Goal: Contribute content

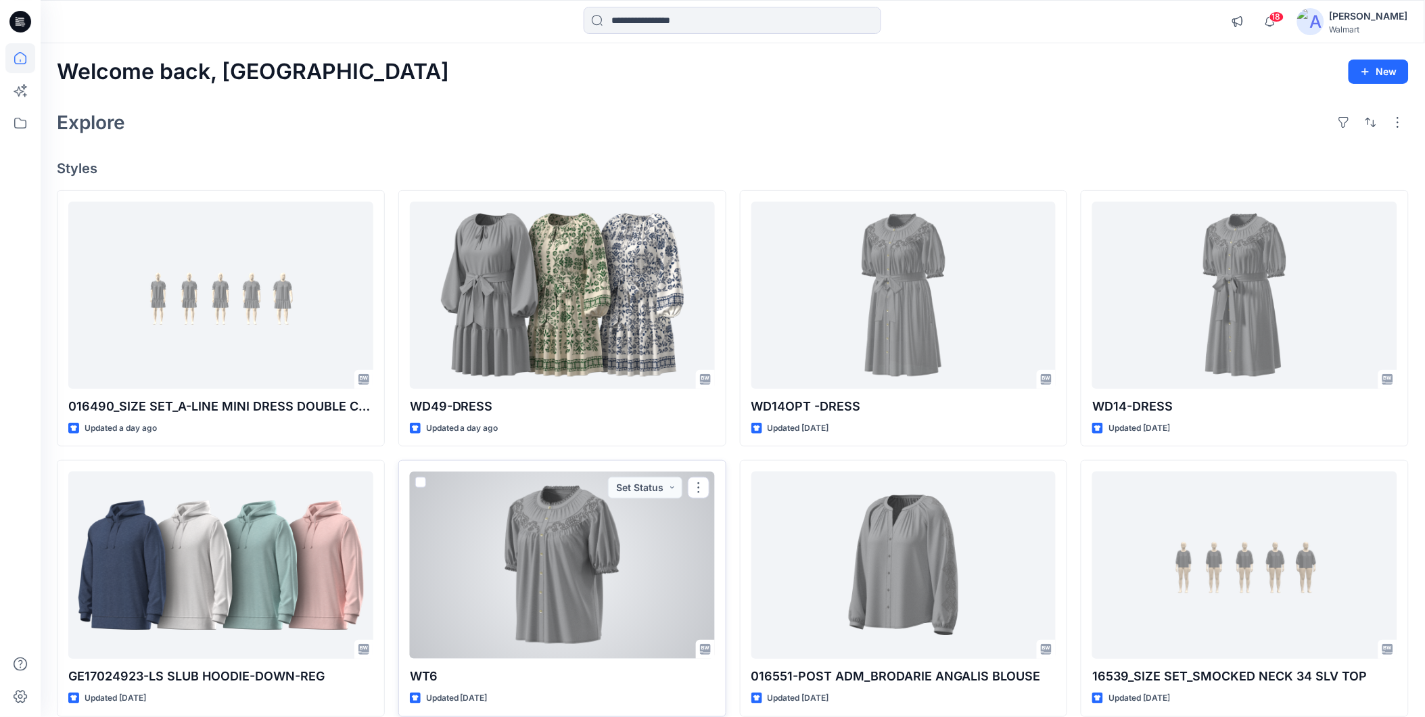
click at [565, 567] on div at bounding box center [562, 564] width 305 height 187
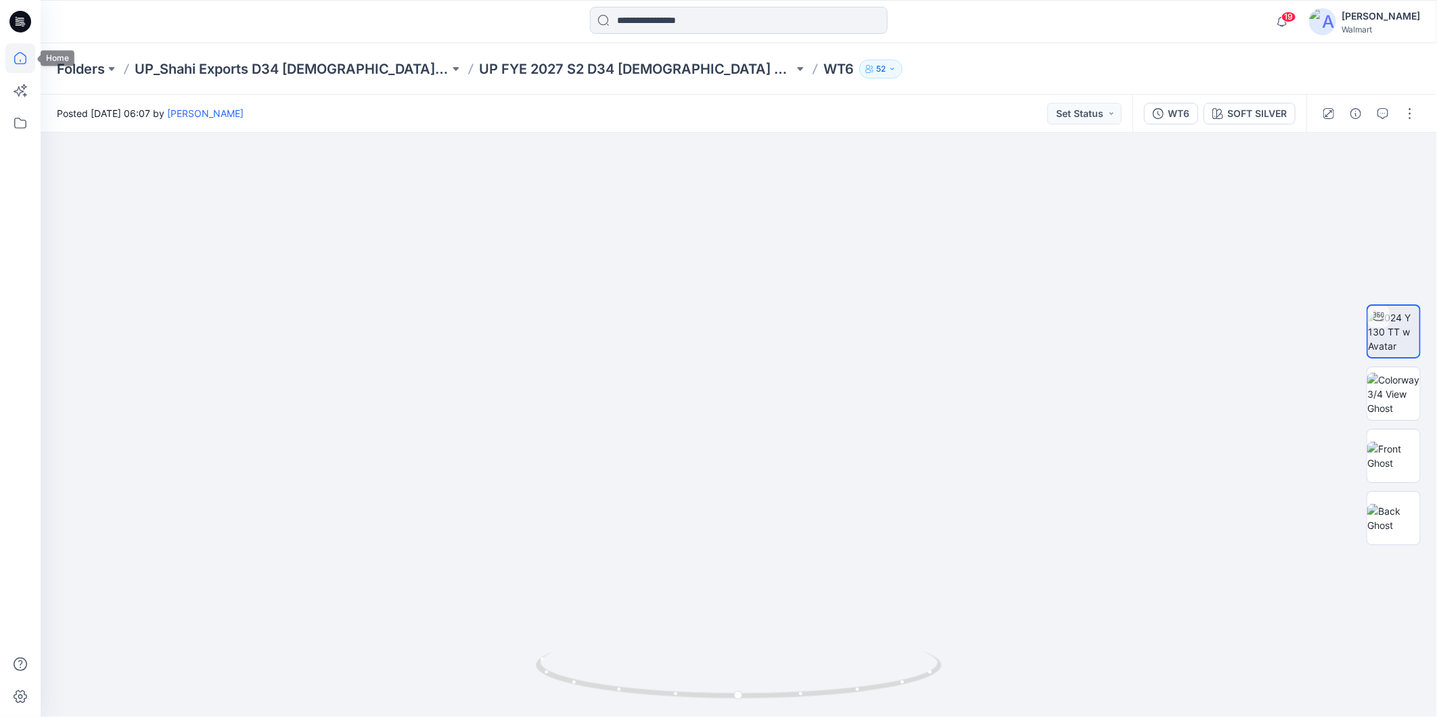
click at [16, 53] on icon at bounding box center [20, 58] width 30 height 30
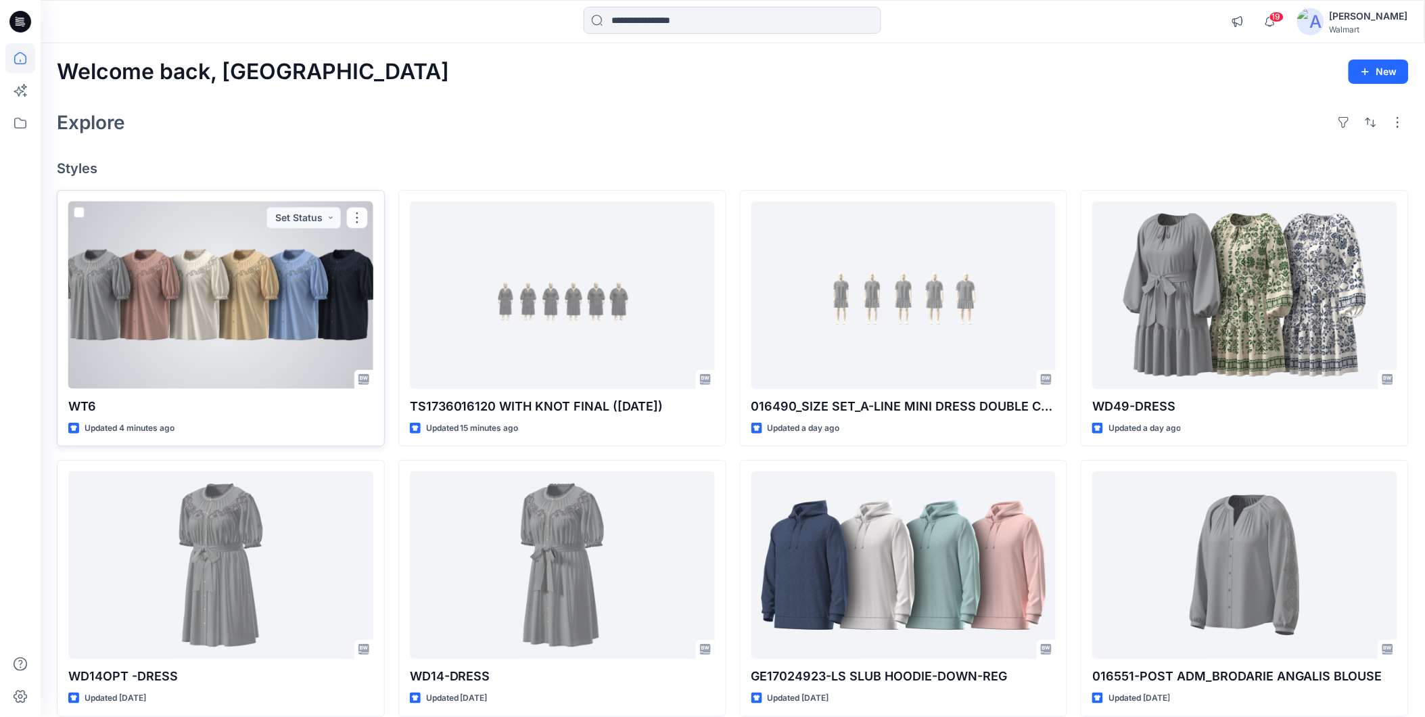
click at [187, 333] on div at bounding box center [220, 295] width 305 height 187
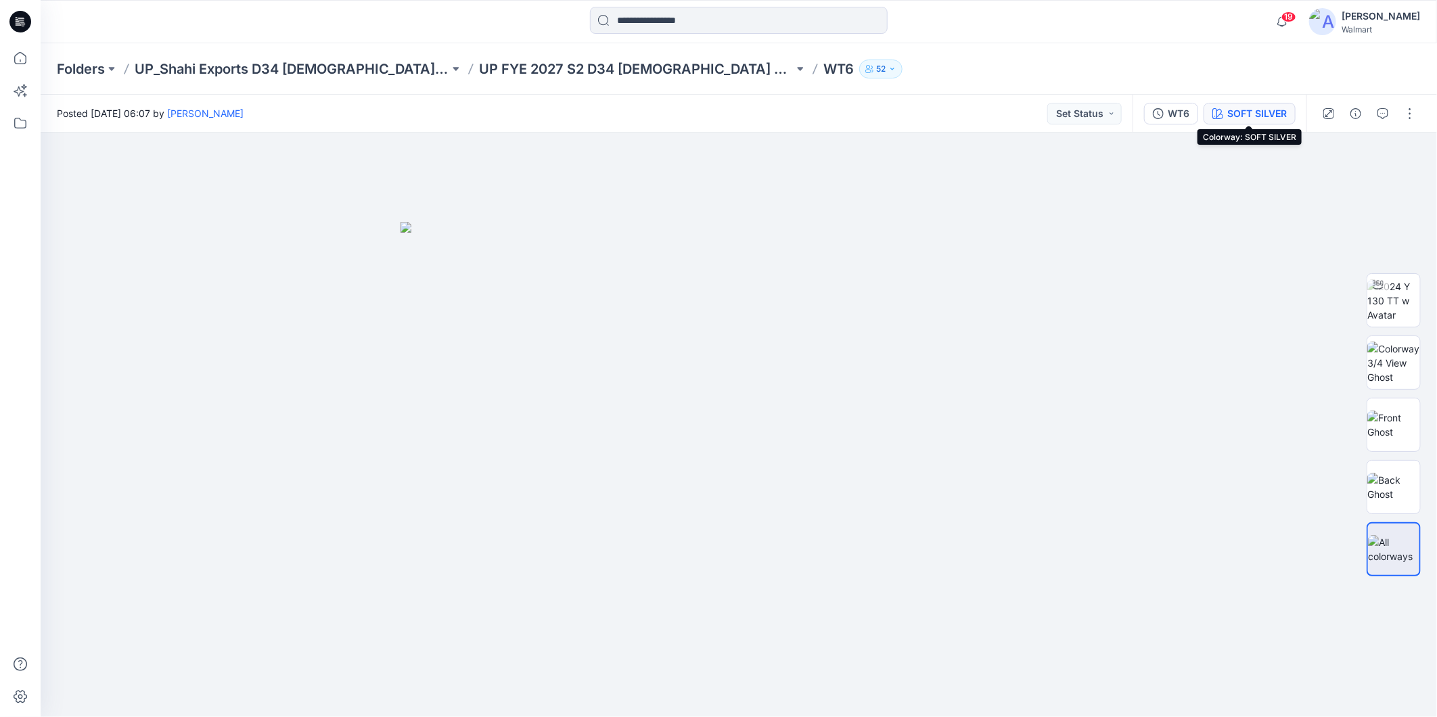
click at [1241, 114] on div "SOFT SILVER" at bounding box center [1257, 113] width 60 height 15
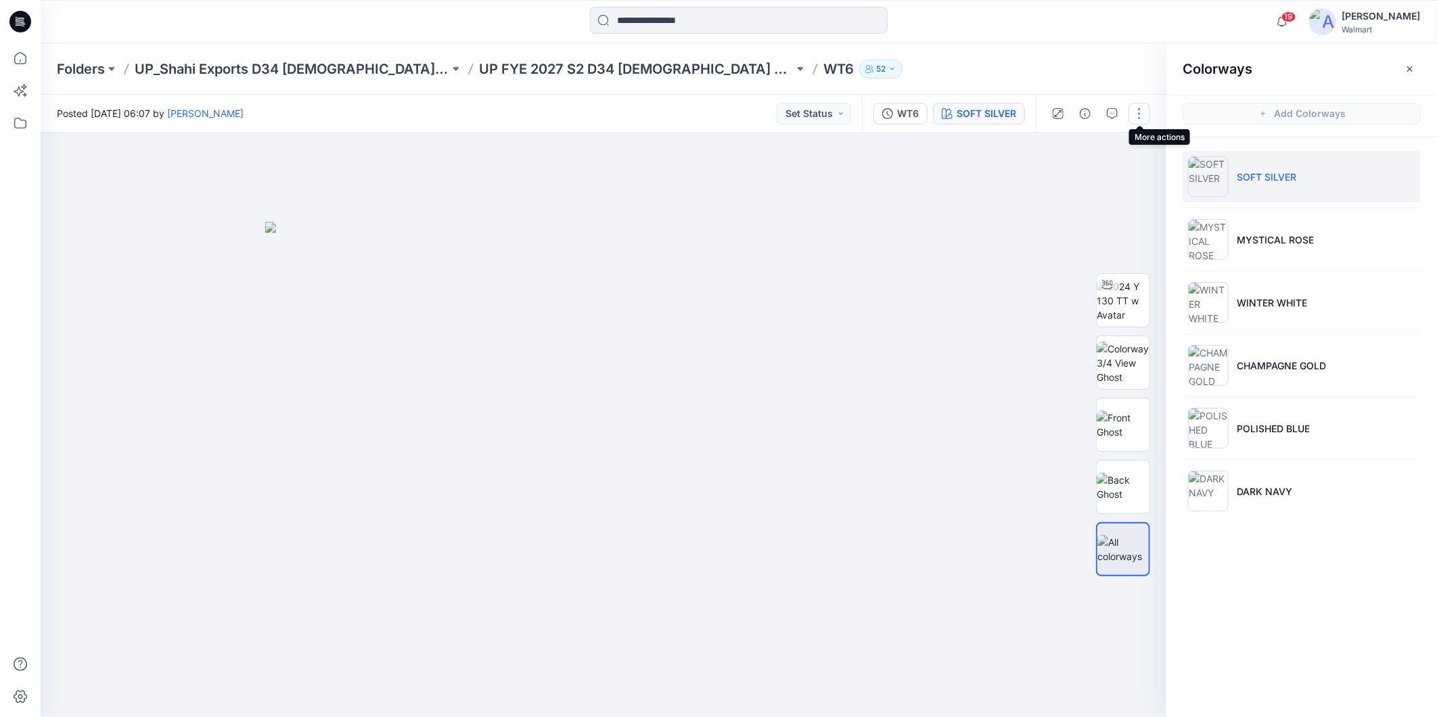
click at [1137, 114] on button "button" at bounding box center [1139, 114] width 22 height 22
click at [1058, 181] on p "Edit" at bounding box center [1053, 182] width 17 height 14
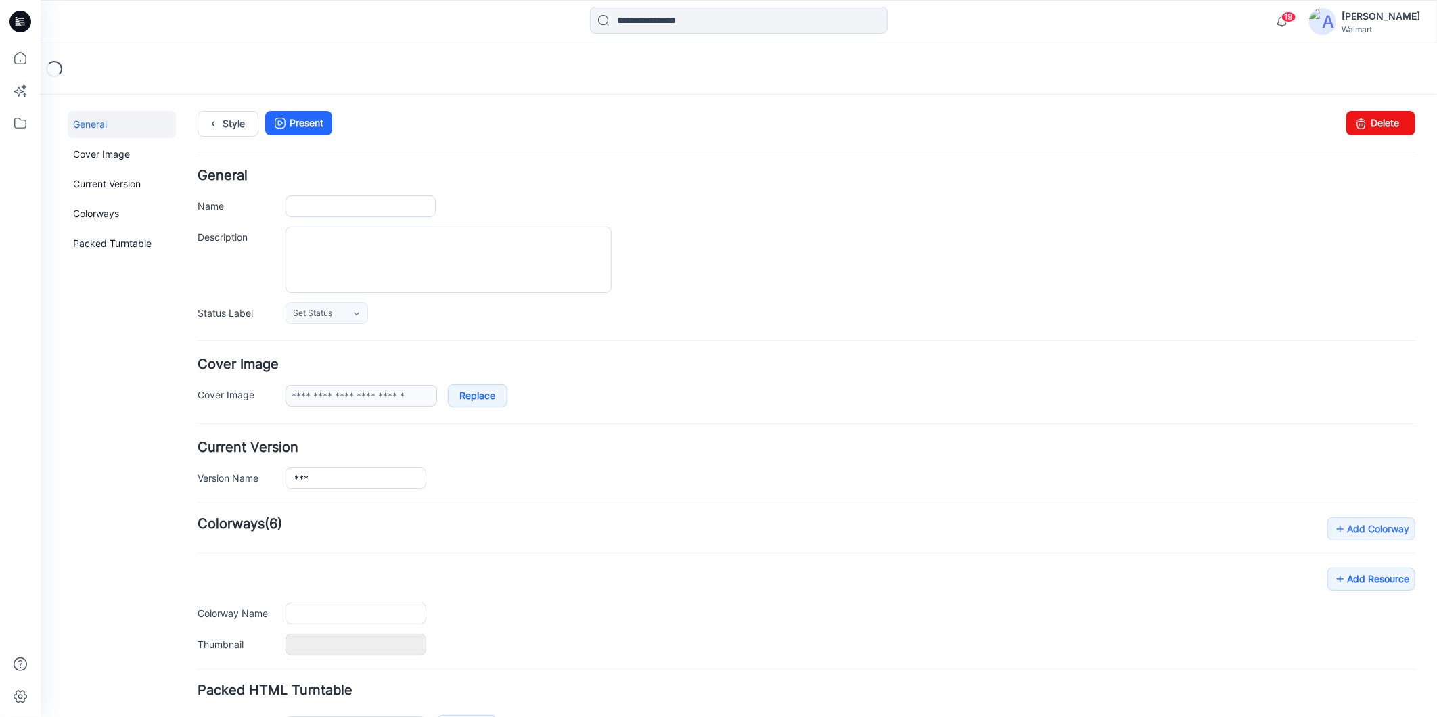
type input "***"
type input "**********"
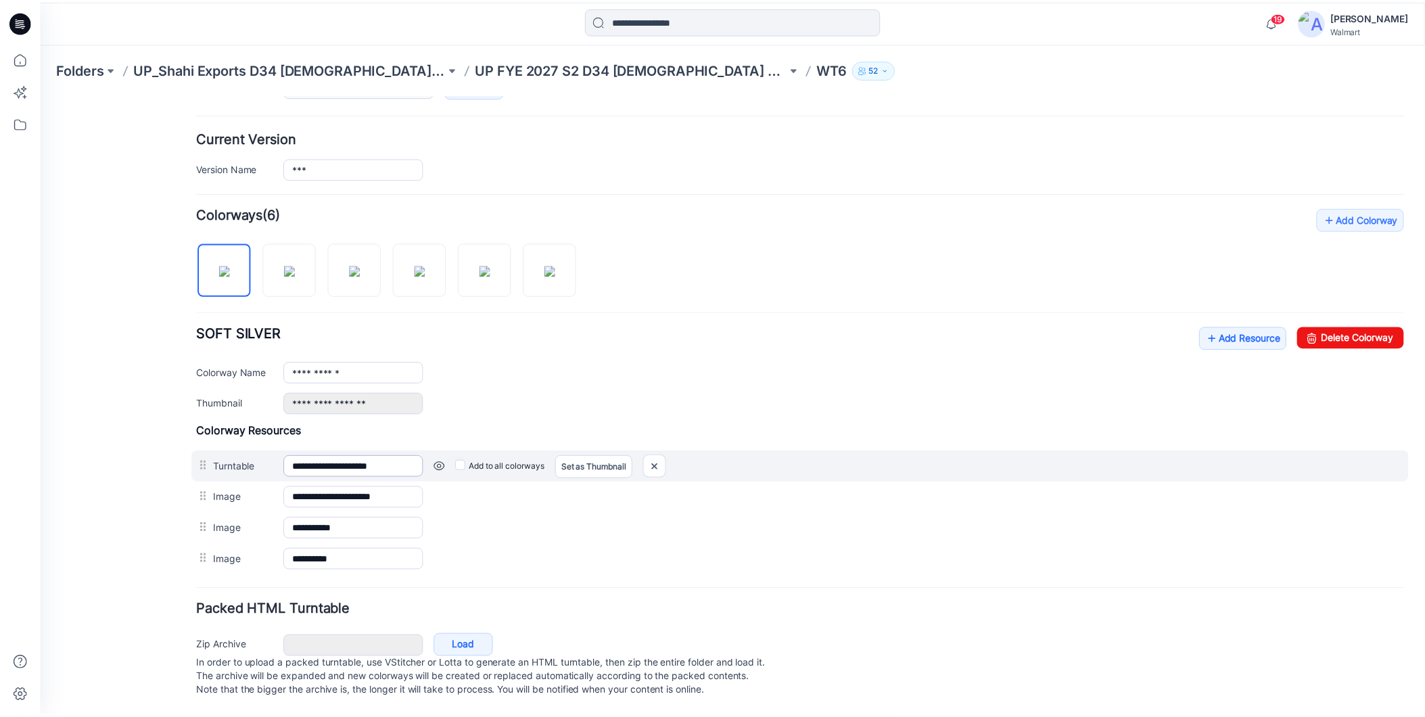
scroll to position [326, 0]
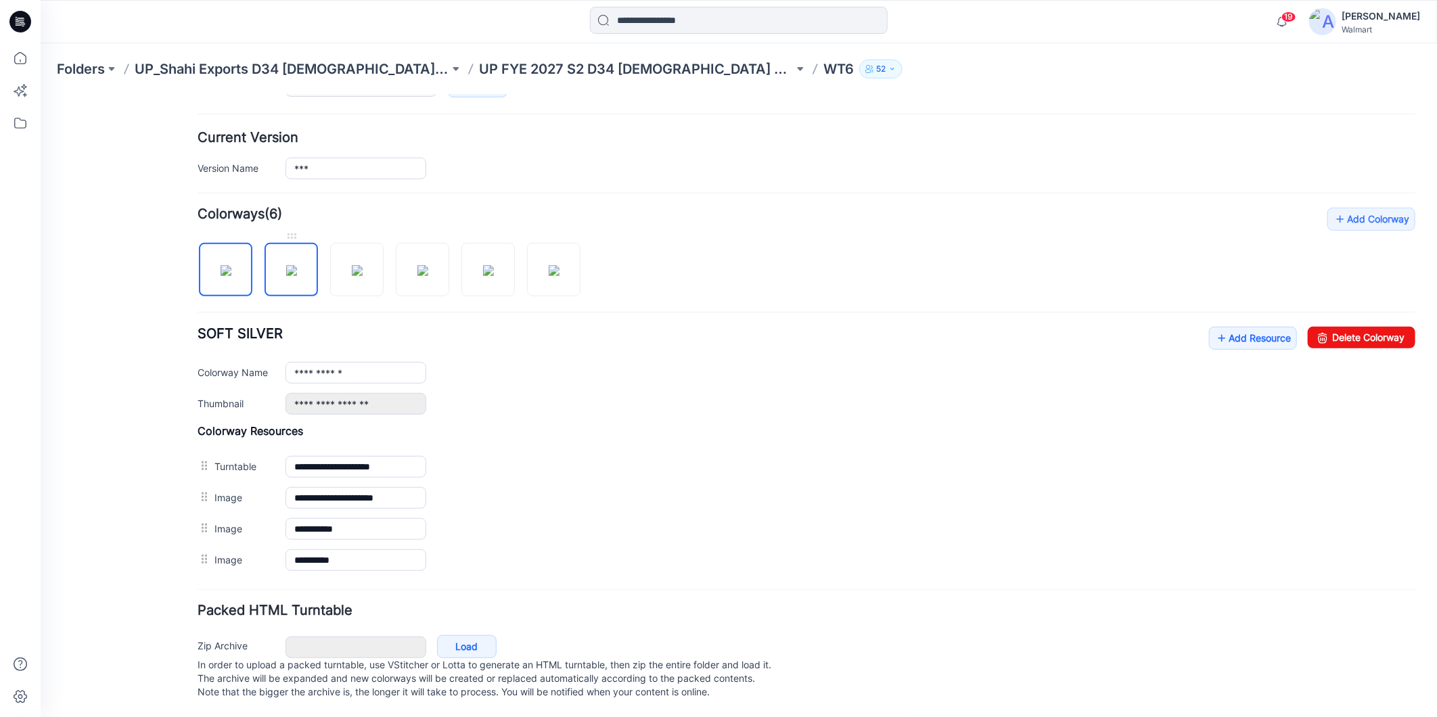
click at [287, 264] on img at bounding box center [290, 269] width 11 height 11
click at [355, 267] on img at bounding box center [356, 269] width 11 height 11
click at [417, 272] on img at bounding box center [422, 269] width 11 height 11
click at [488, 267] on img at bounding box center [487, 269] width 11 height 11
click at [548, 264] on img at bounding box center [553, 269] width 11 height 11
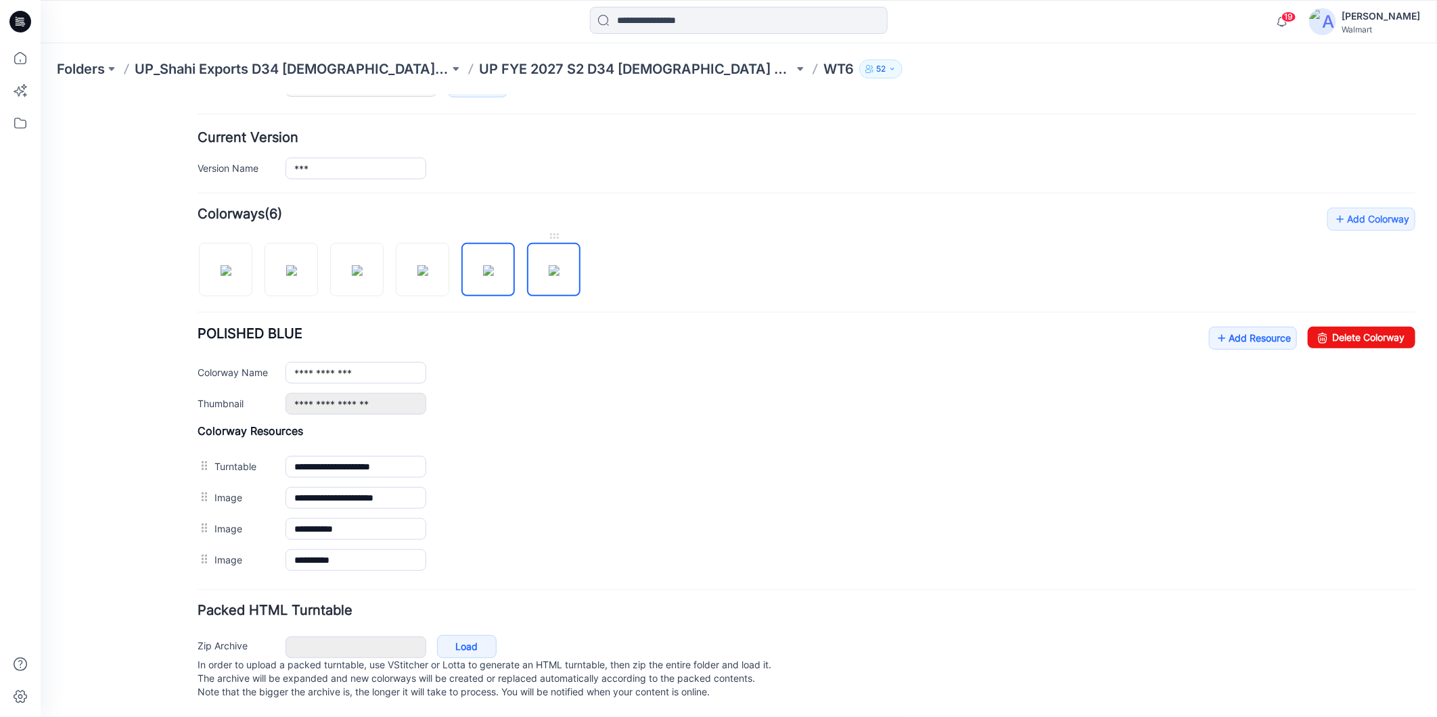
type input "*********"
click at [24, 56] on icon at bounding box center [20, 58] width 30 height 30
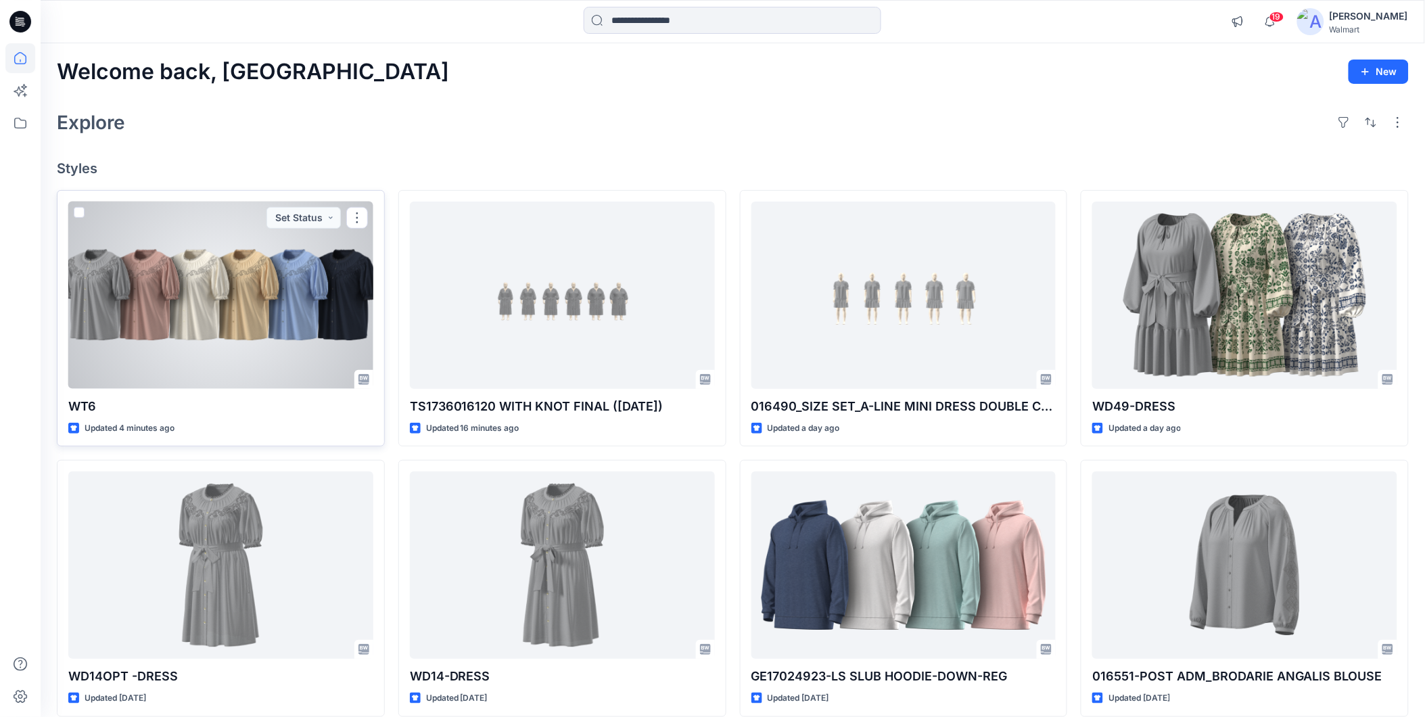
click at [281, 330] on div at bounding box center [220, 295] width 305 height 187
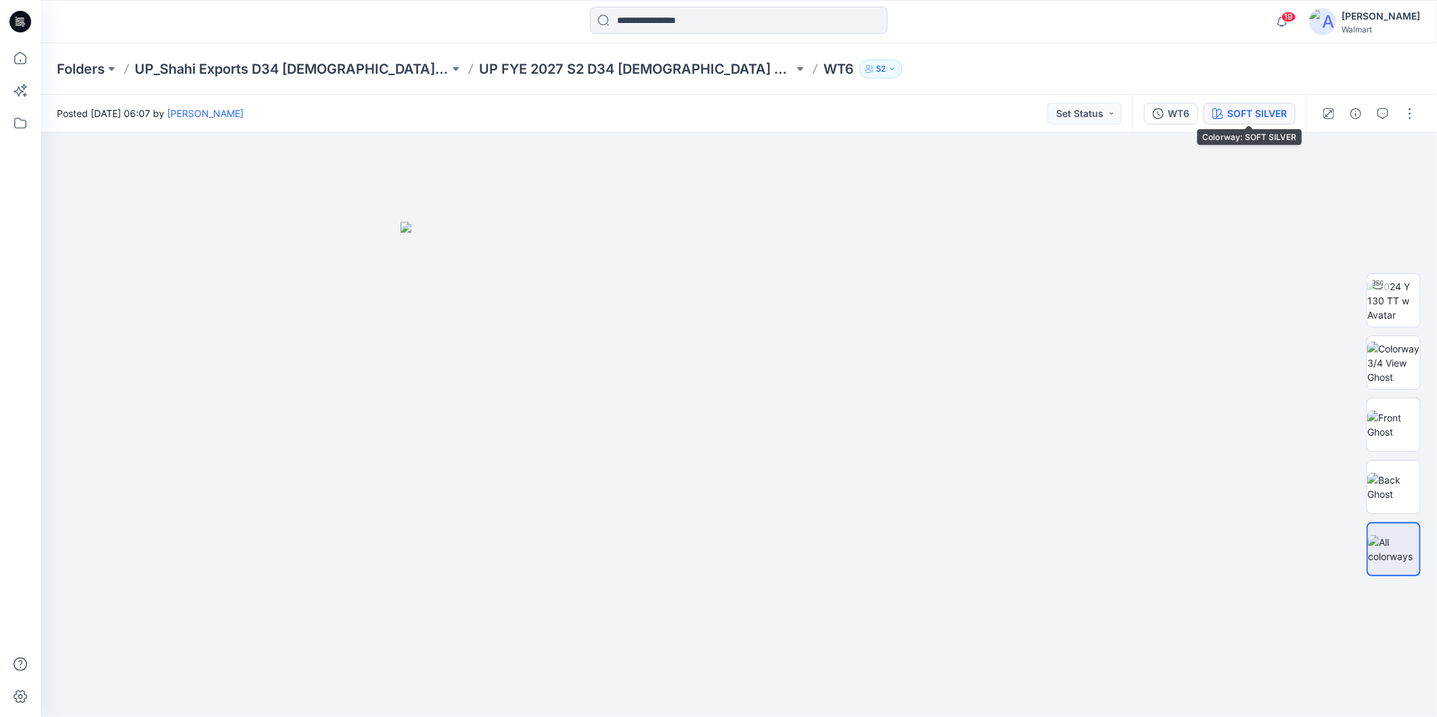
click at [1237, 110] on div "SOFT SILVER" at bounding box center [1257, 113] width 60 height 15
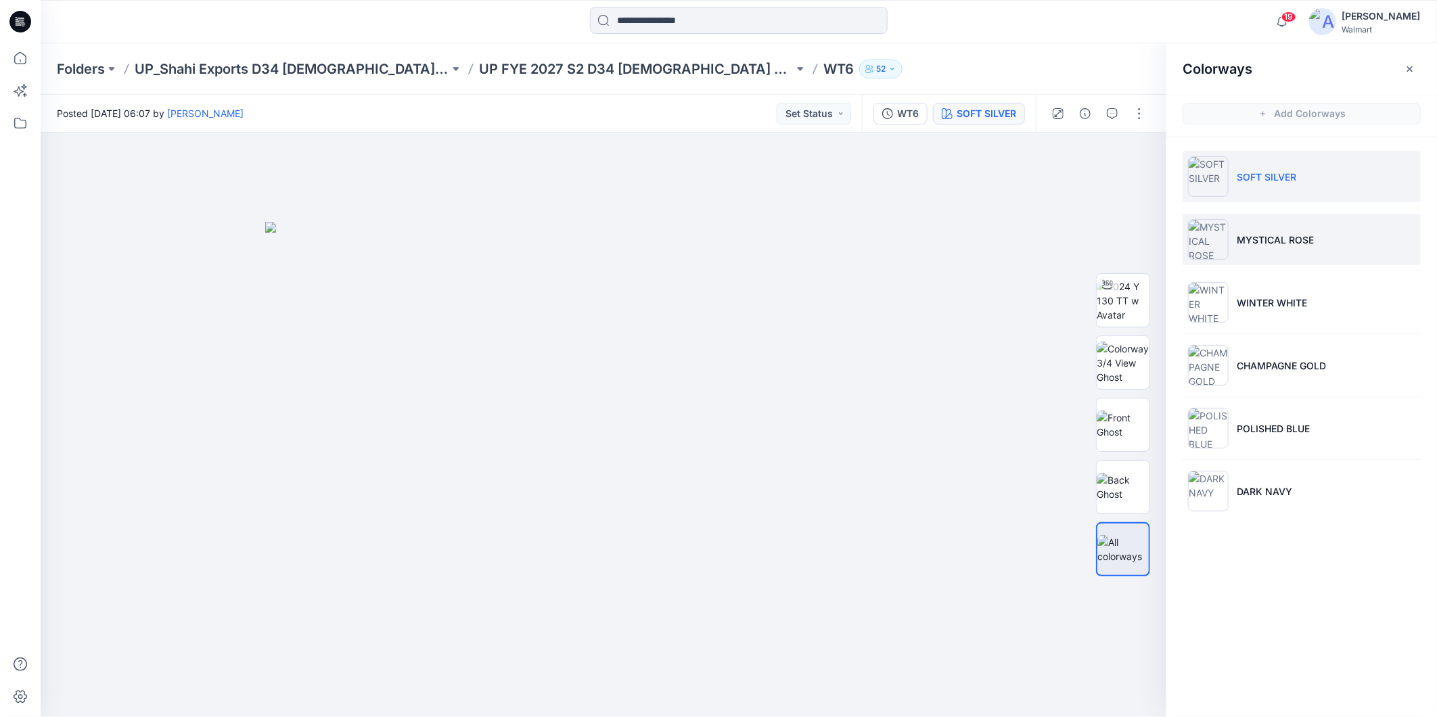
click at [1256, 246] on p "MYSTICAL ROSE" at bounding box center [1275, 240] width 77 height 14
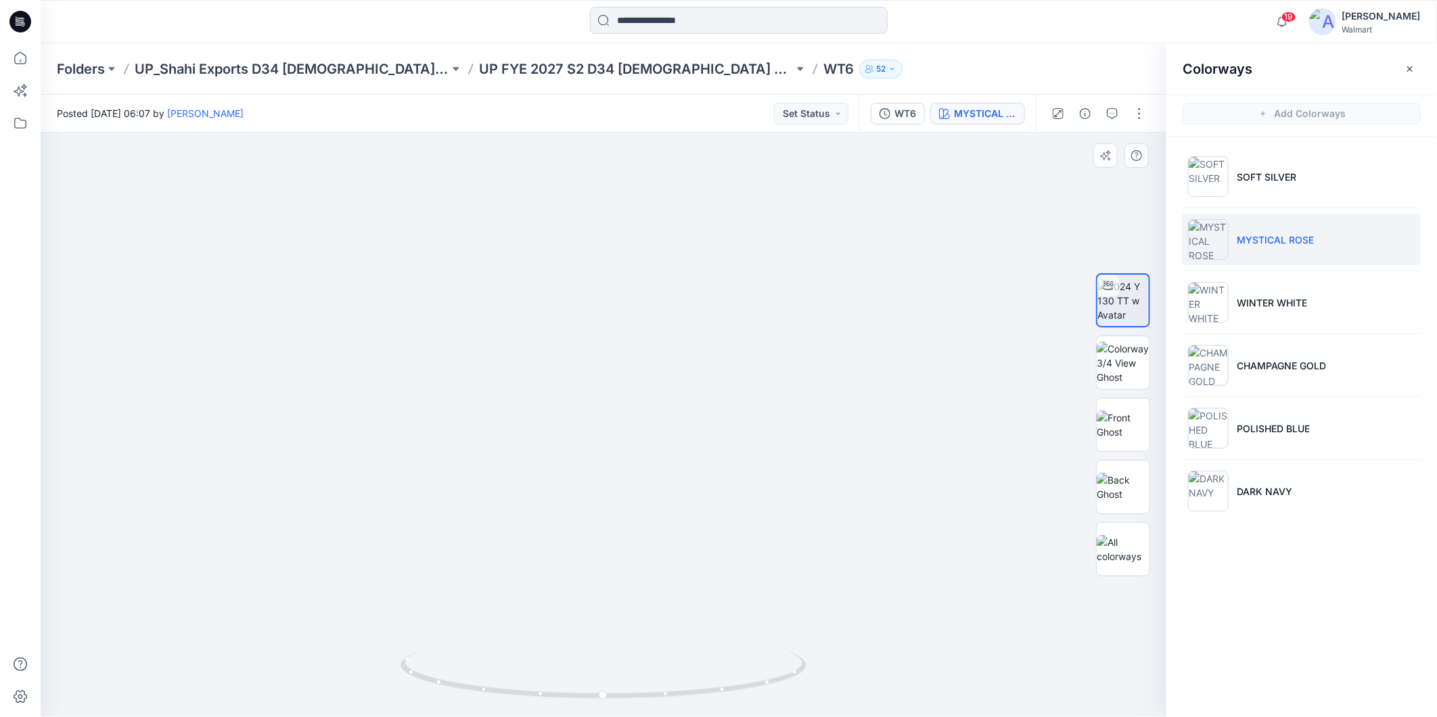
drag, startPoint x: 819, startPoint y: 589, endPoint x: 808, endPoint y: 532, distance: 58.5
click at [1234, 303] on li "WINTER WHITE" at bounding box center [1301, 302] width 238 height 51
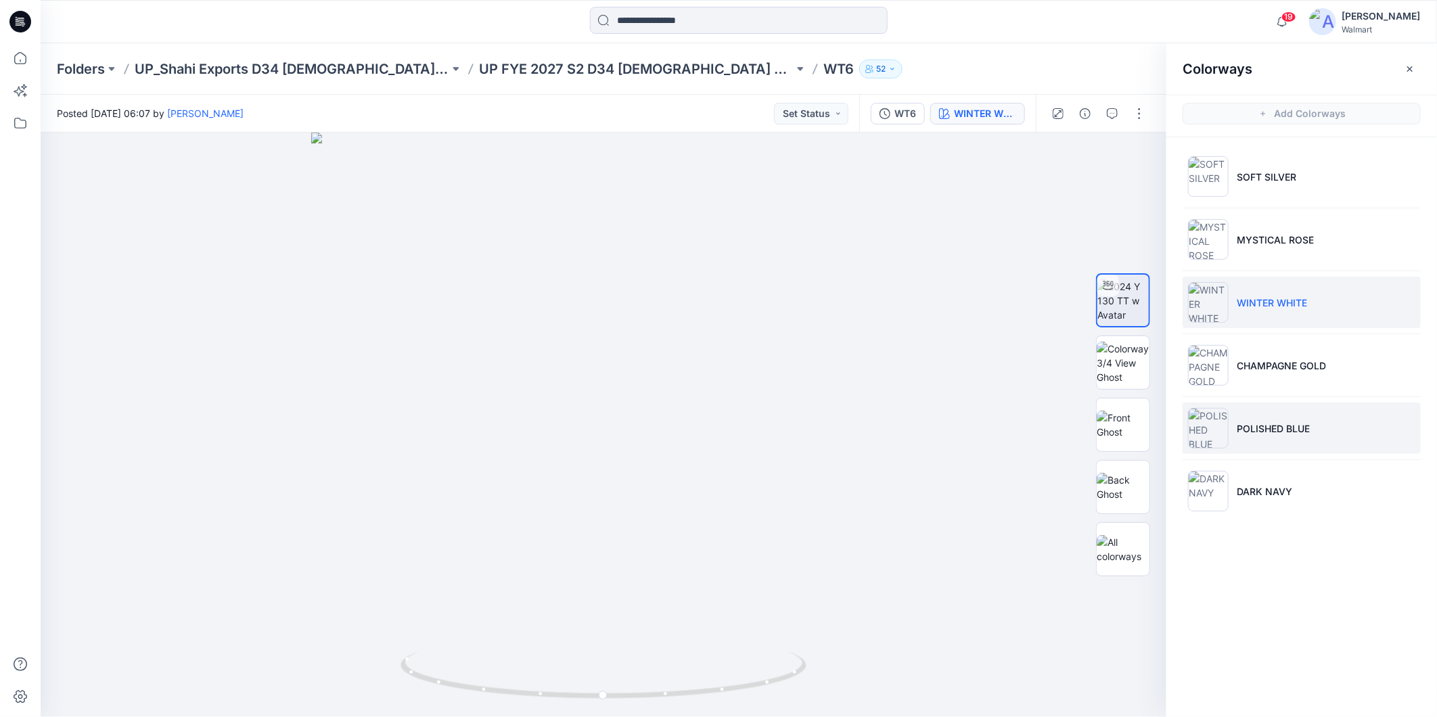
click at [1229, 437] on li "POLISHED BLUE" at bounding box center [1301, 427] width 238 height 51
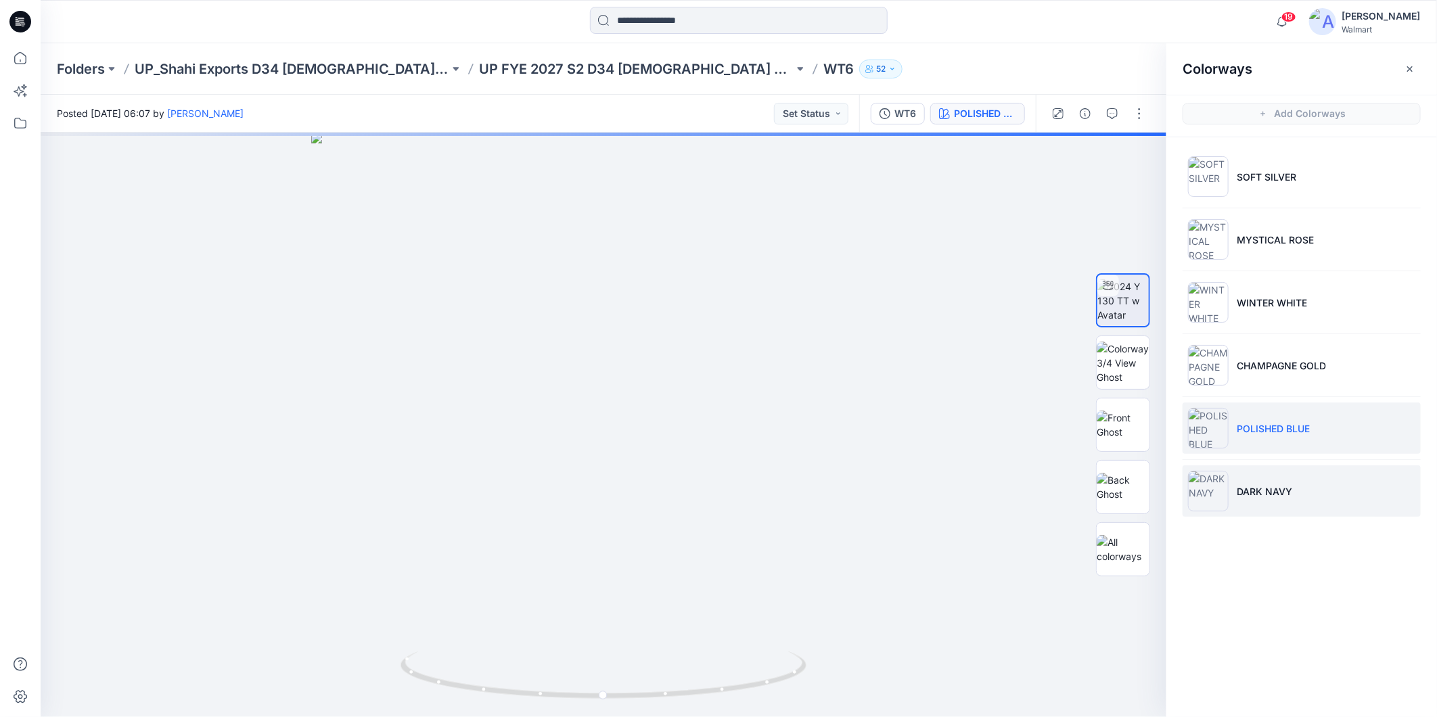
click at [1260, 494] on p "DARK NAVY" at bounding box center [1264, 491] width 55 height 14
click at [1245, 430] on p "POLISHED BLUE" at bounding box center [1273, 428] width 73 height 14
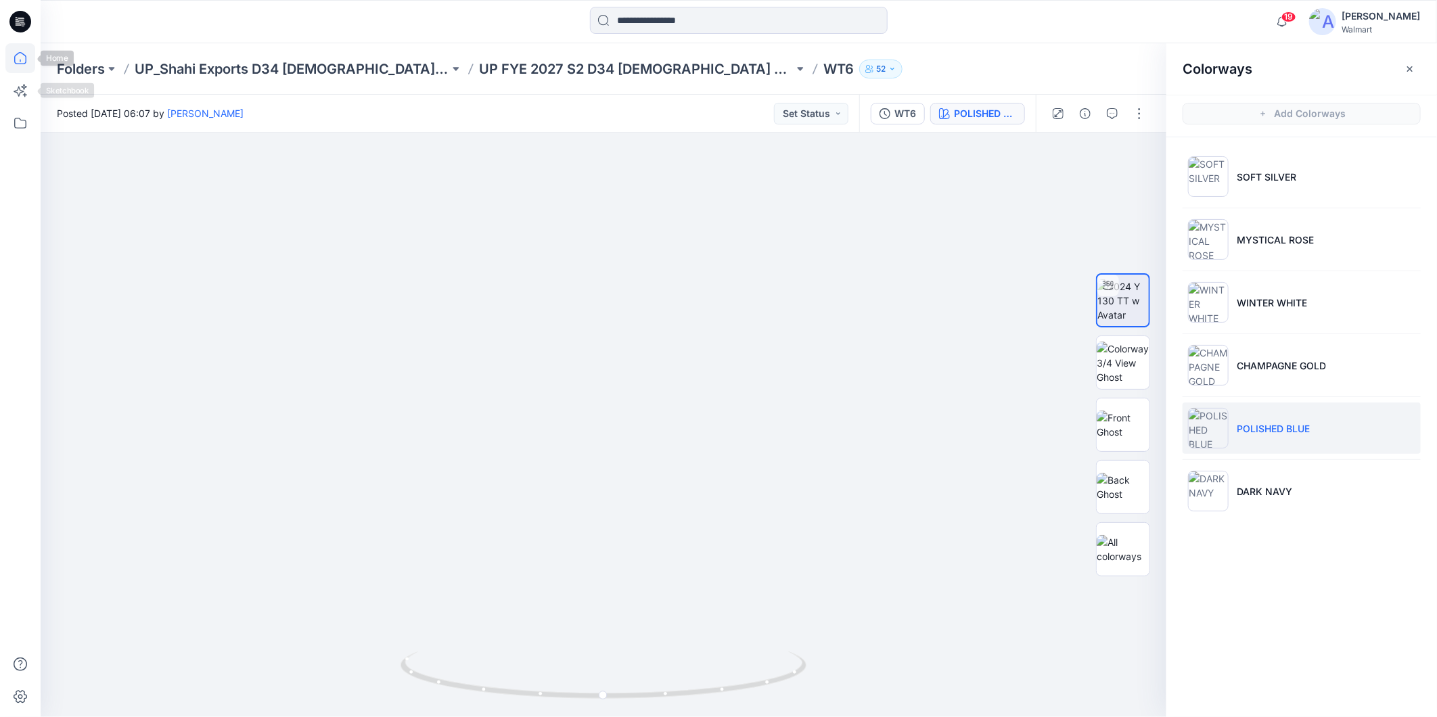
click at [15, 64] on icon at bounding box center [20, 58] width 30 height 30
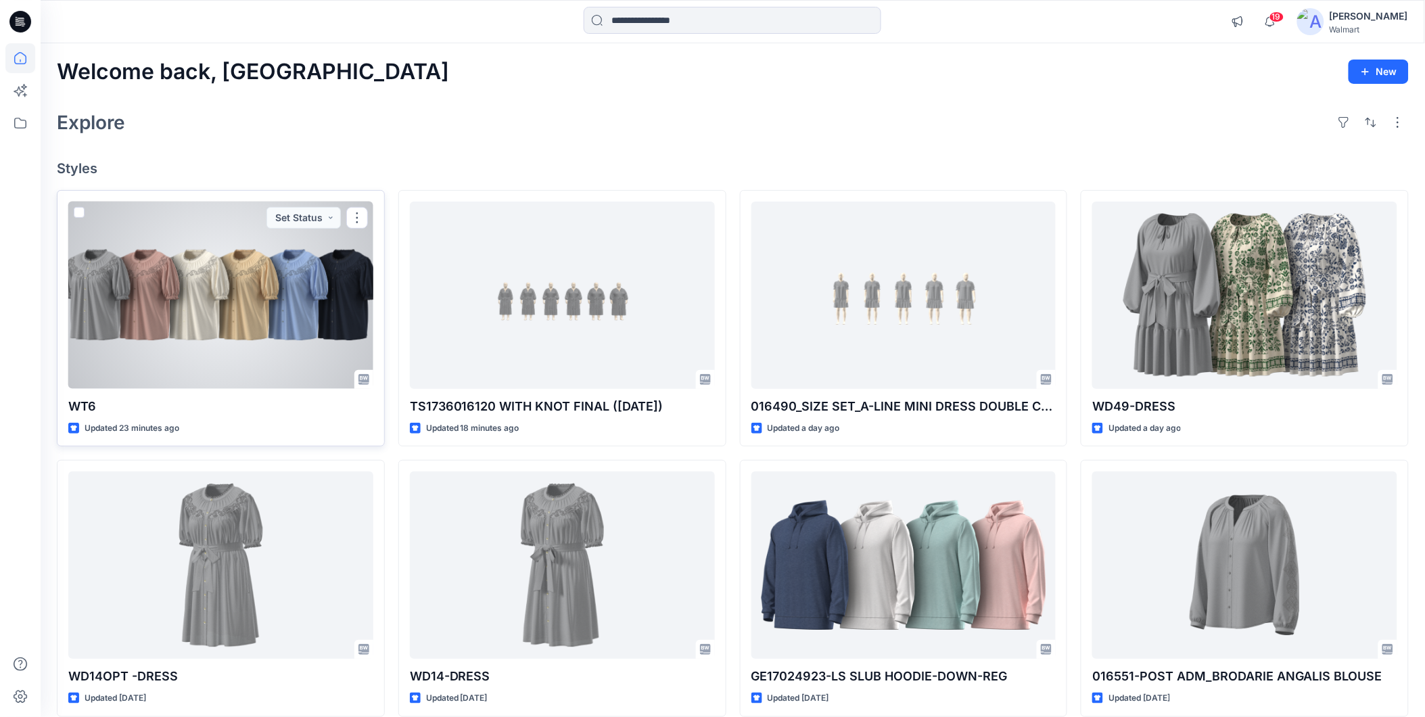
click at [212, 318] on div at bounding box center [220, 295] width 305 height 187
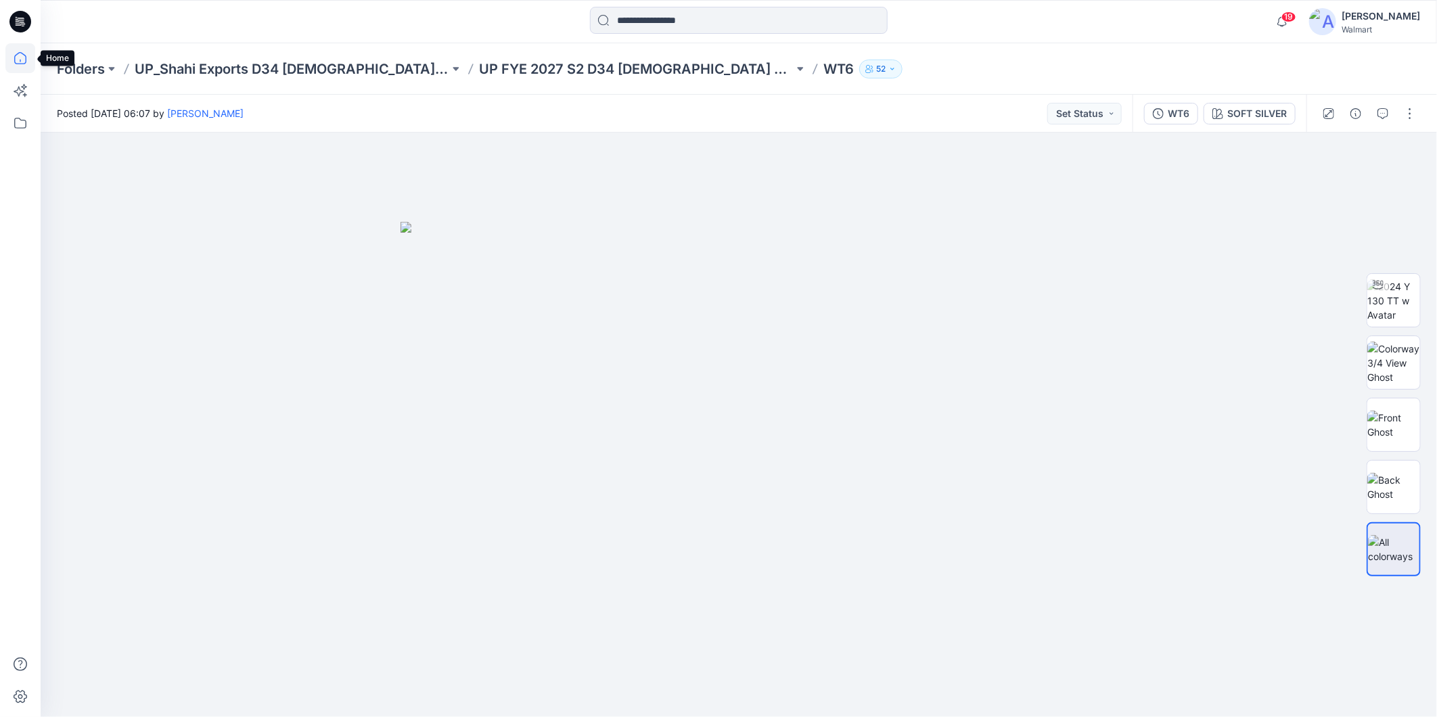
click at [25, 57] on icon at bounding box center [20, 58] width 30 height 30
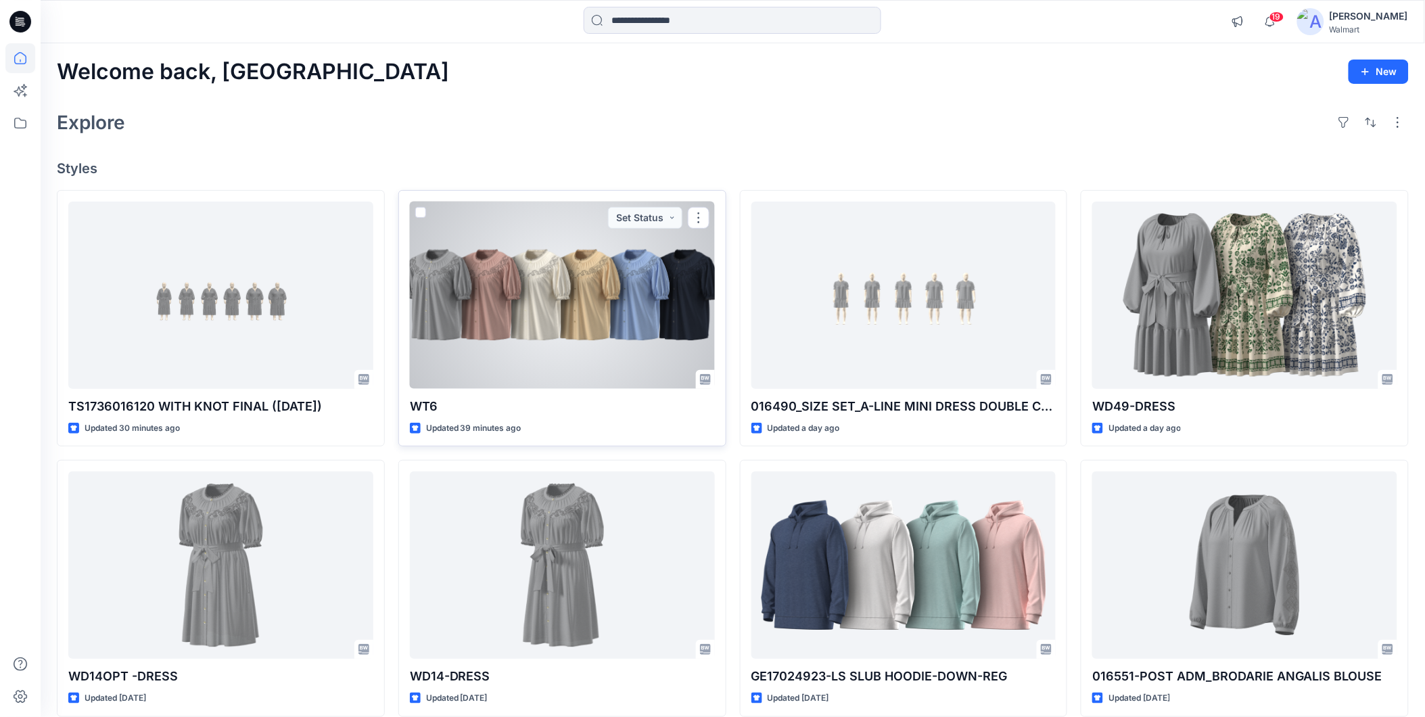
click at [523, 320] on div at bounding box center [562, 295] width 305 height 187
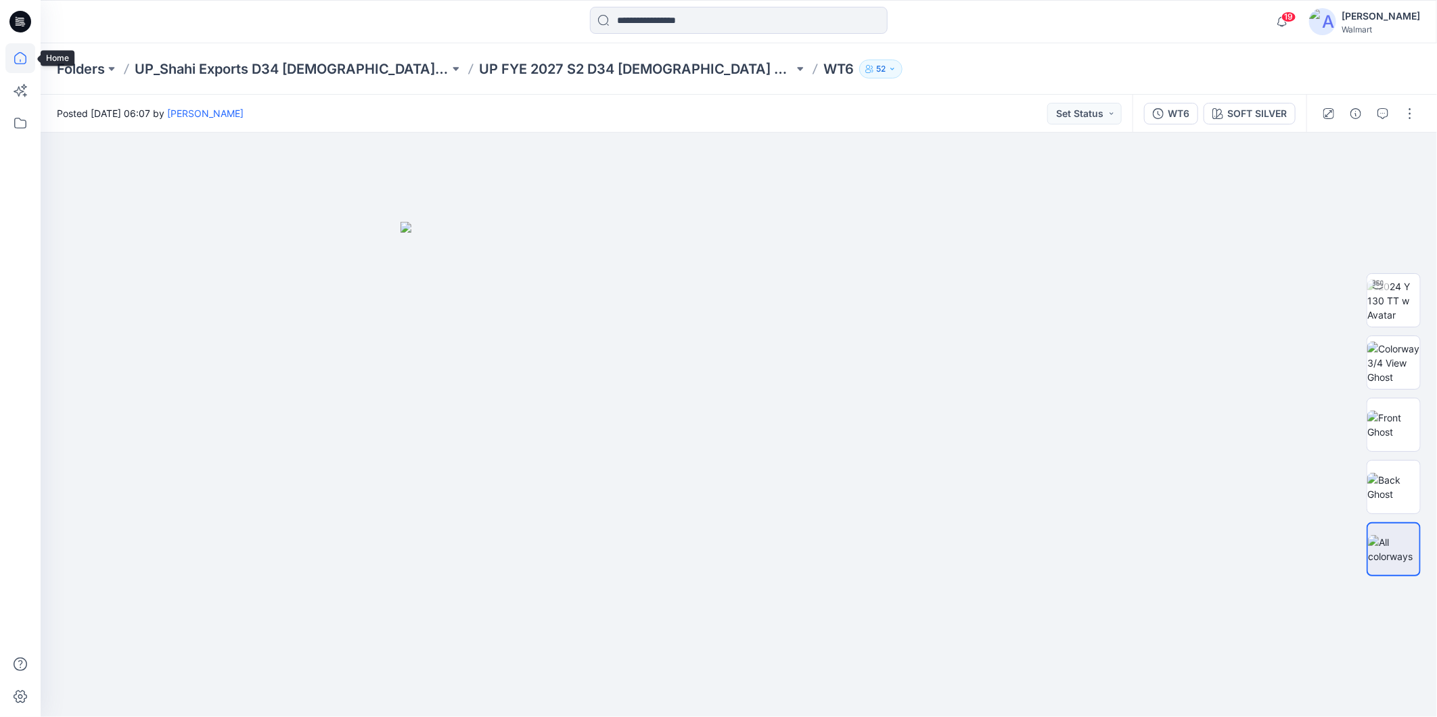
click at [24, 60] on icon at bounding box center [20, 58] width 30 height 30
